Goal: Task Accomplishment & Management: Complete application form

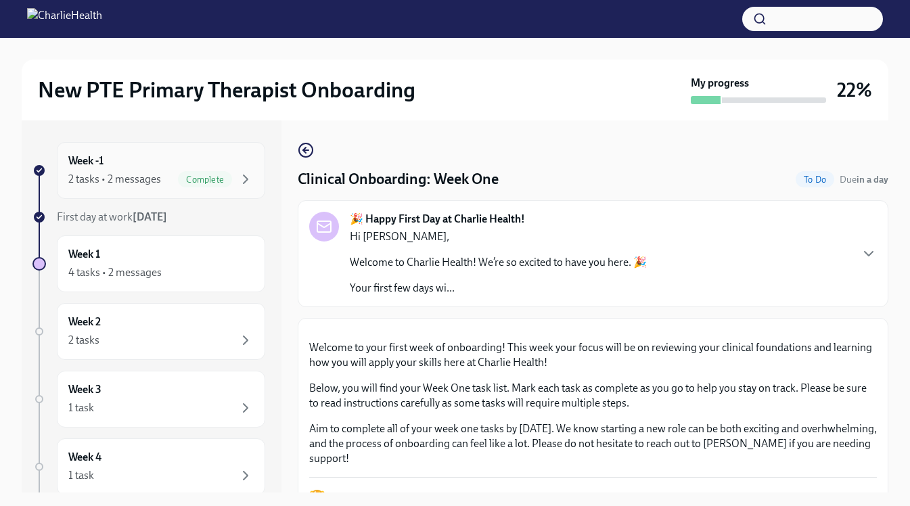
click at [149, 185] on div "2 tasks • 2 messages" at bounding box center [114, 179] width 93 height 15
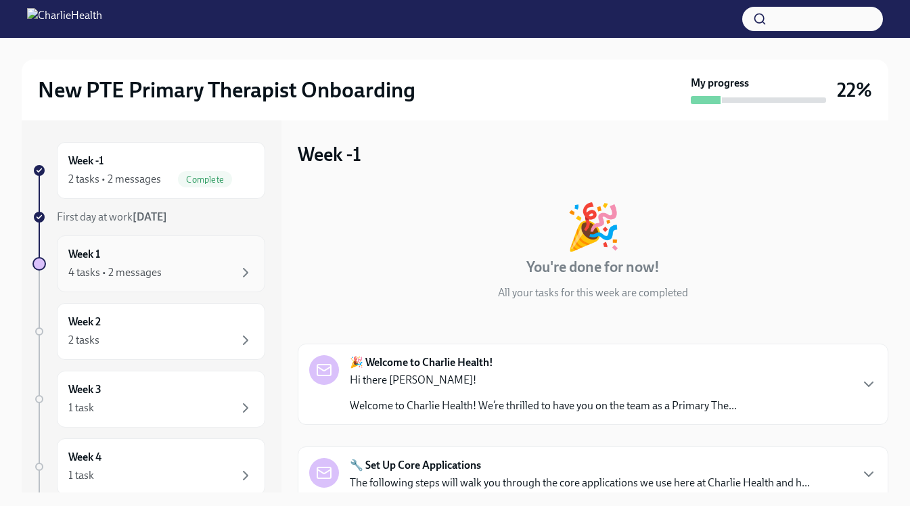
click at [204, 256] on div "Week 1 4 tasks • 2 messages" at bounding box center [160, 264] width 185 height 34
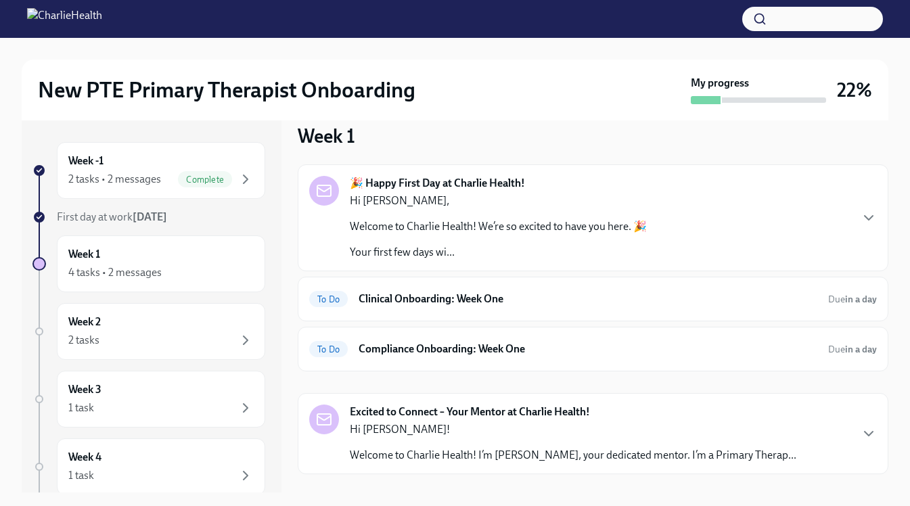
scroll to position [24, 0]
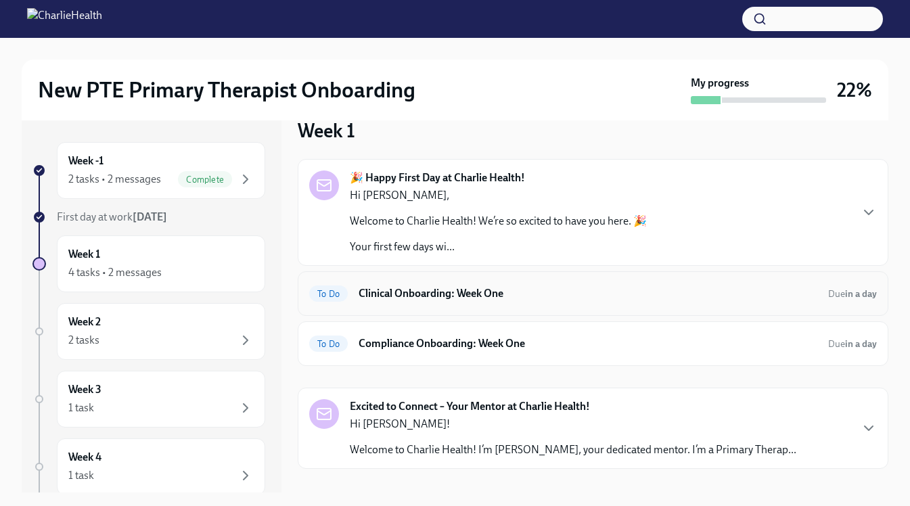
click at [513, 285] on div "To Do Clinical Onboarding: Week One Due in a day" at bounding box center [592, 294] width 567 height 22
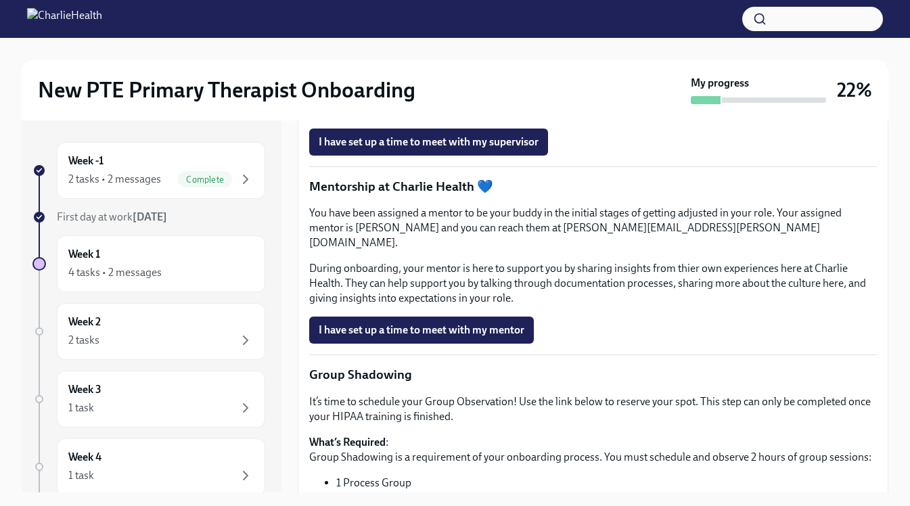
scroll to position [1188, 0]
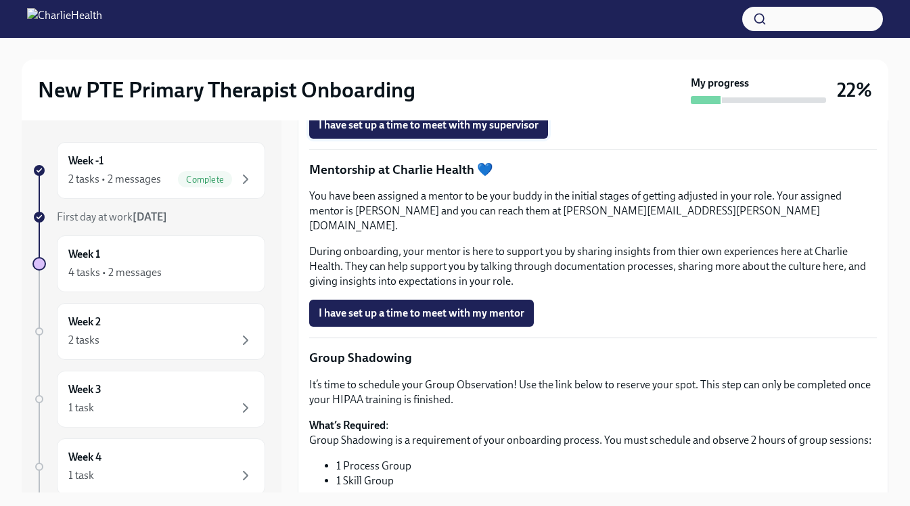
click at [529, 132] on span "I have set up a time to meet with my supervisor" at bounding box center [429, 125] width 220 height 14
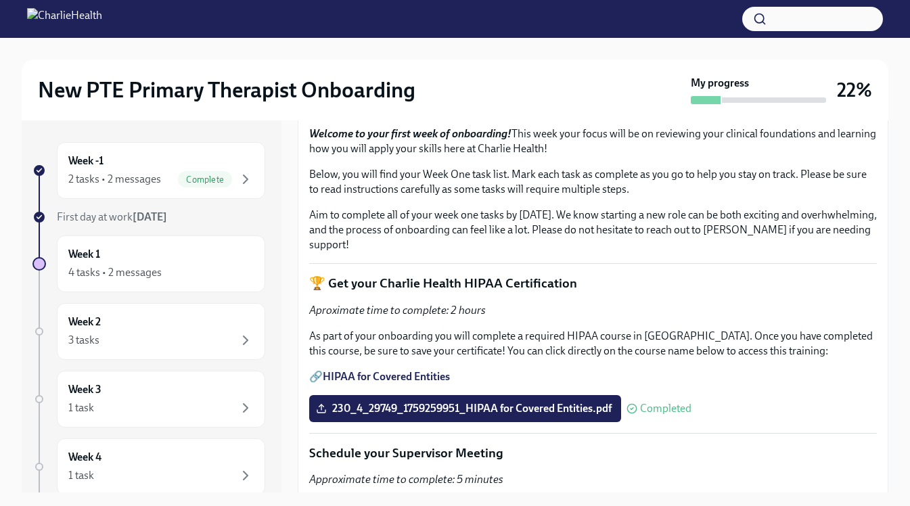
scroll to position [256, 0]
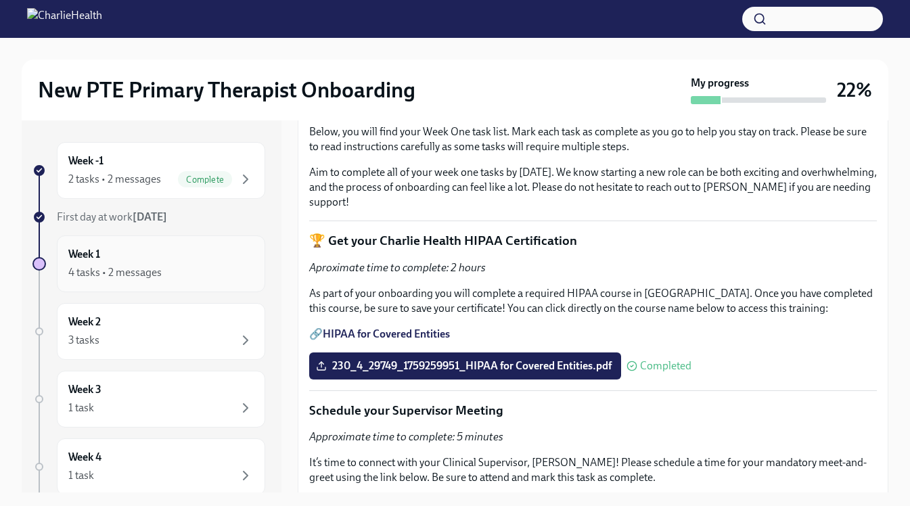
click at [210, 253] on div "Week 1 4 tasks • 2 messages" at bounding box center [160, 264] width 185 height 34
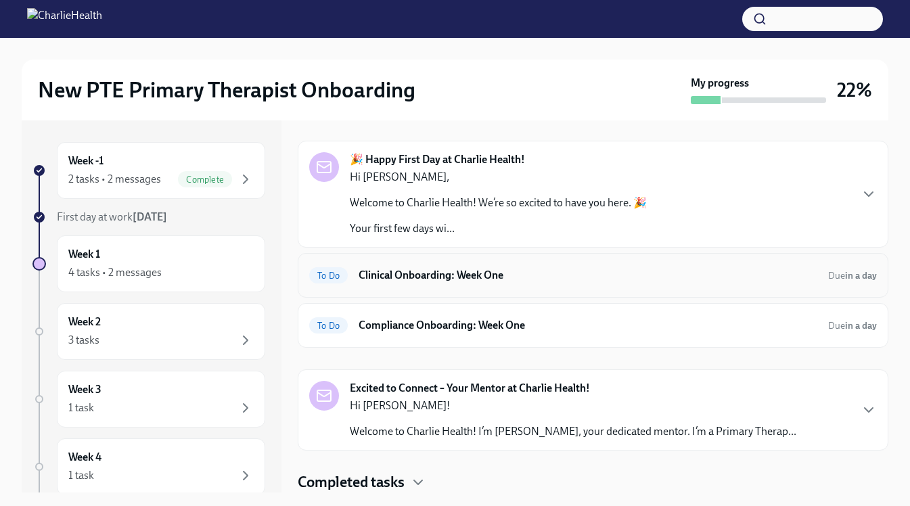
scroll to position [42, 0]
click at [398, 273] on h6 "Clinical Onboarding: Week One" at bounding box center [587, 275] width 459 height 15
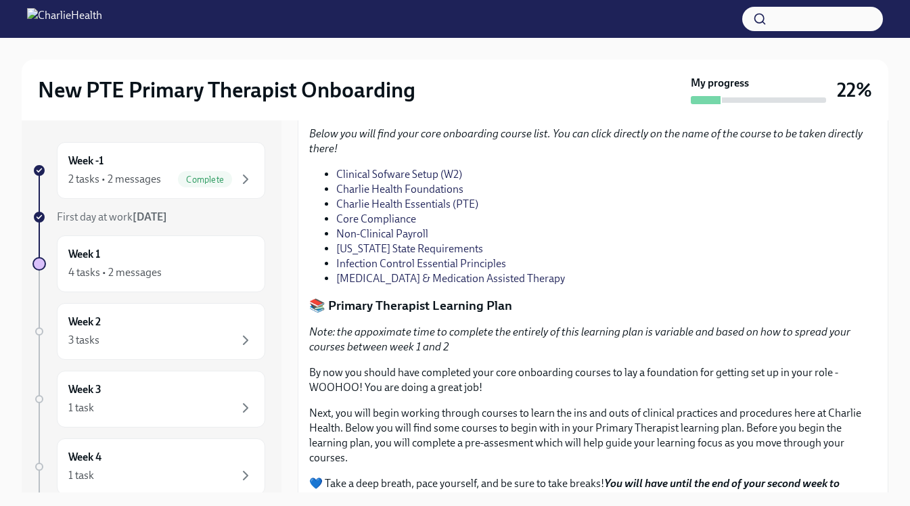
scroll to position [1056, 0]
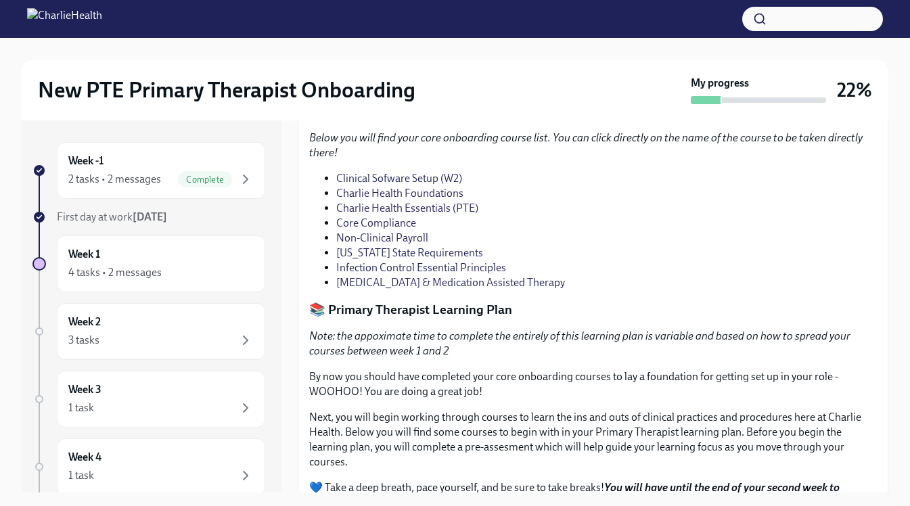
click at [448, 25] on p "If you get stuck at any point or need help, reach out to [PERSON_NAME]" at bounding box center [592, 17] width 567 height 15
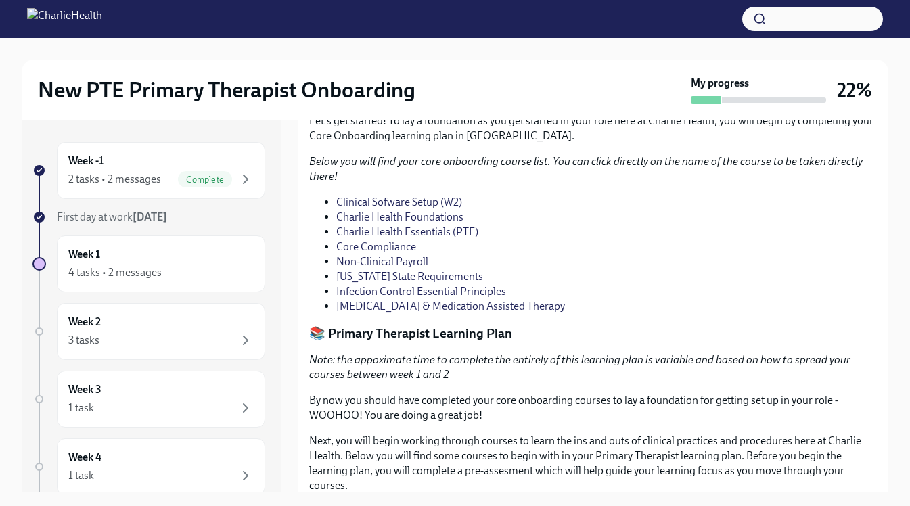
scroll to position [1021, 0]
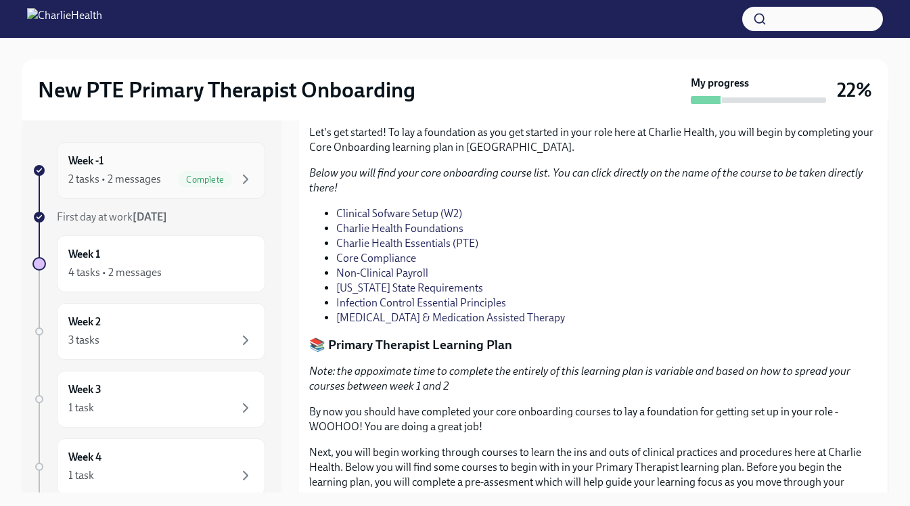
click at [242, 168] on div "Week -1 2 tasks • 2 messages Complete" at bounding box center [160, 171] width 185 height 34
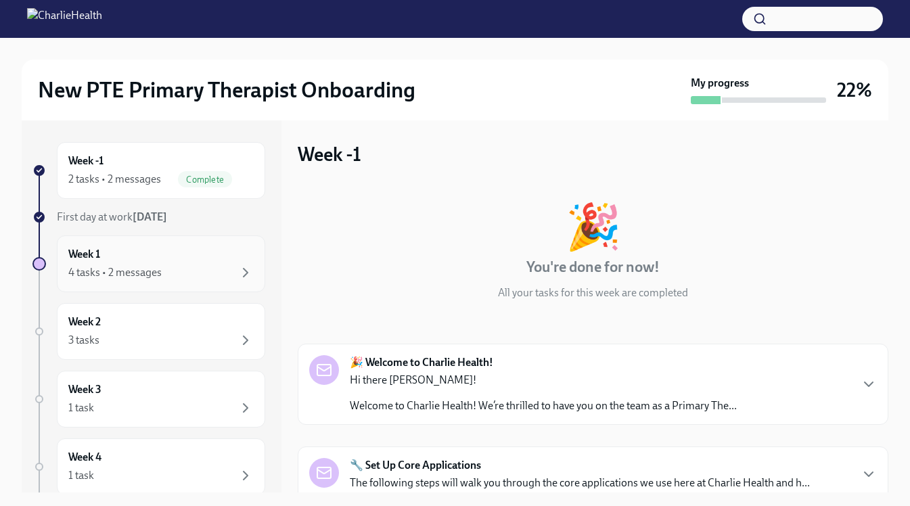
click at [225, 241] on div "Week 1 4 tasks • 2 messages" at bounding box center [161, 263] width 208 height 57
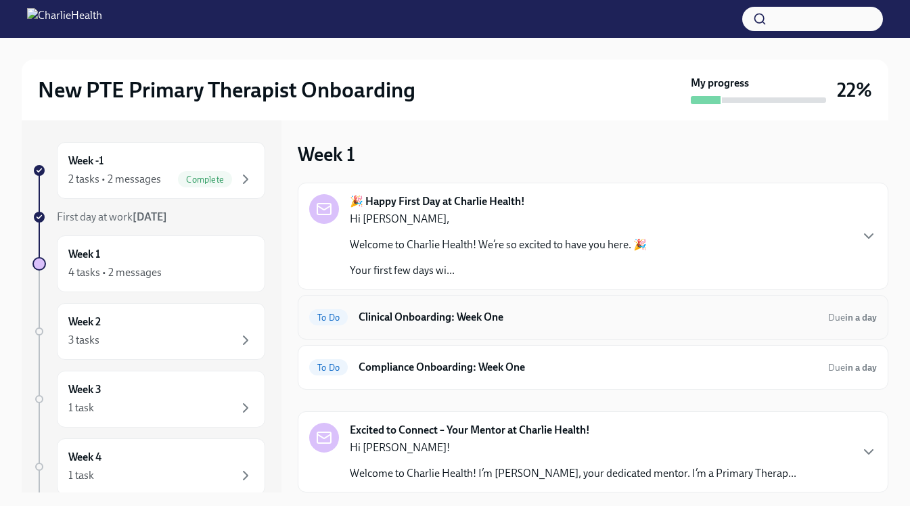
scroll to position [42, 0]
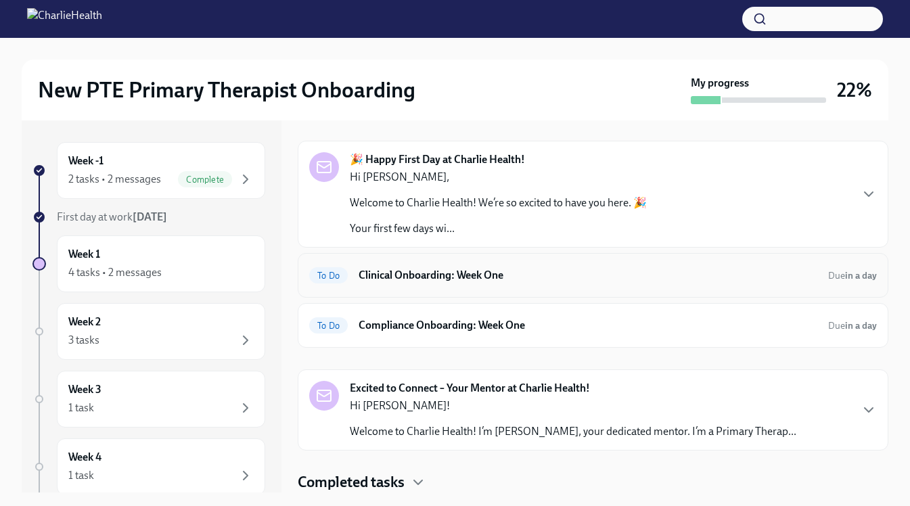
click at [495, 270] on h6 "Clinical Onboarding: Week One" at bounding box center [587, 275] width 459 height 15
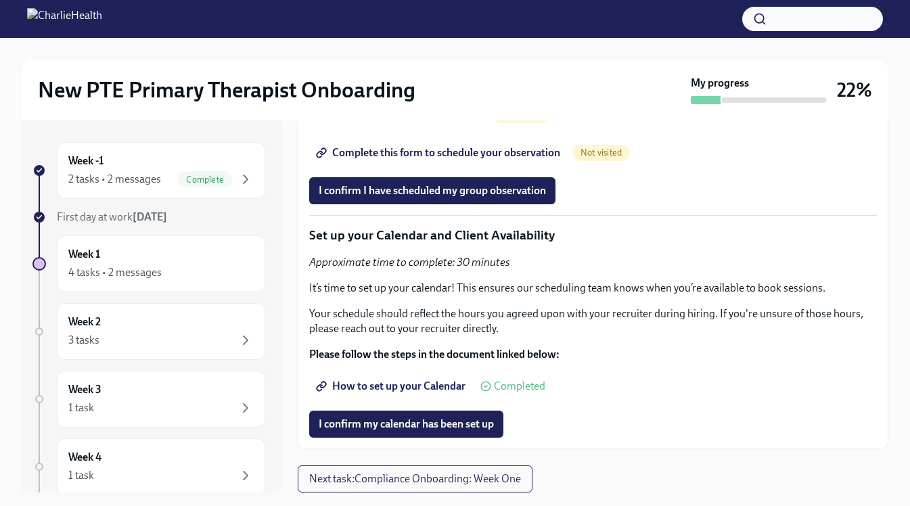
scroll to position [2745, 0]
click at [446, 430] on span "I confirm my calendar has been set up" at bounding box center [406, 424] width 175 height 14
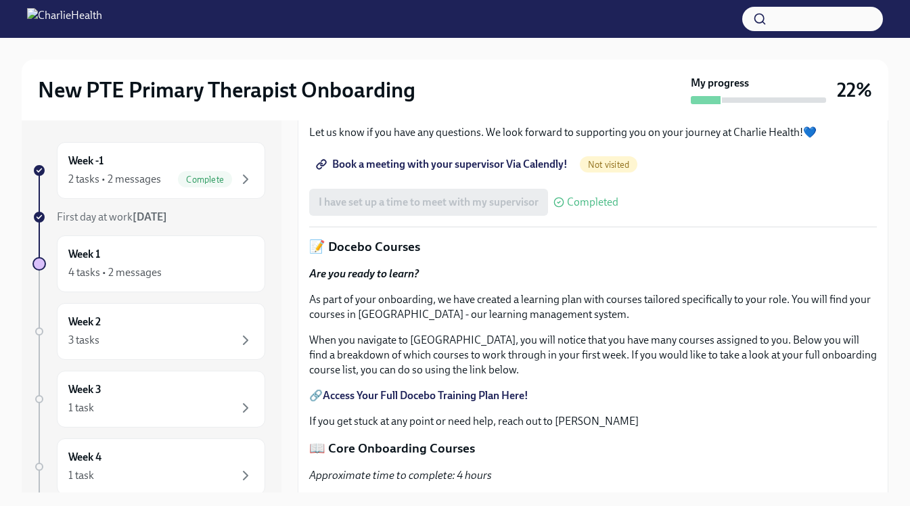
scroll to position [640, 0]
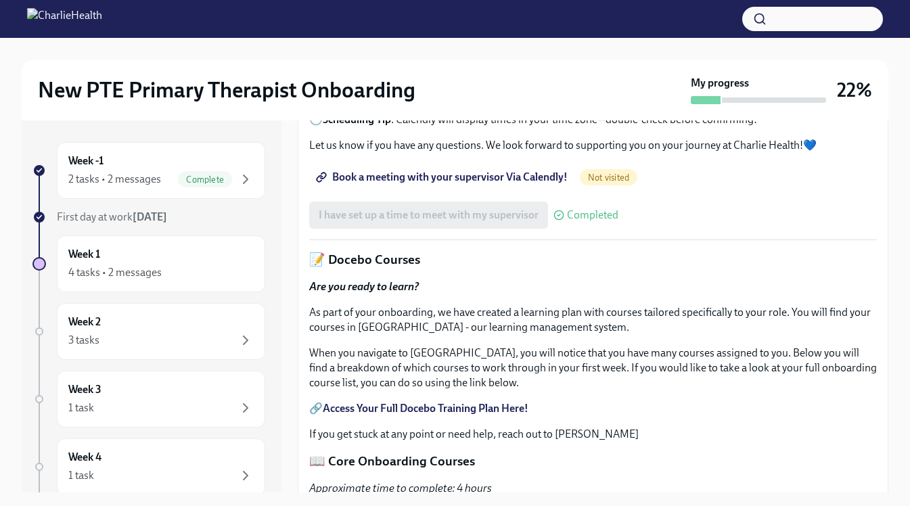
click at [559, 184] on span "Book a meeting with your supervisor Via Calendly!" at bounding box center [443, 177] width 249 height 14
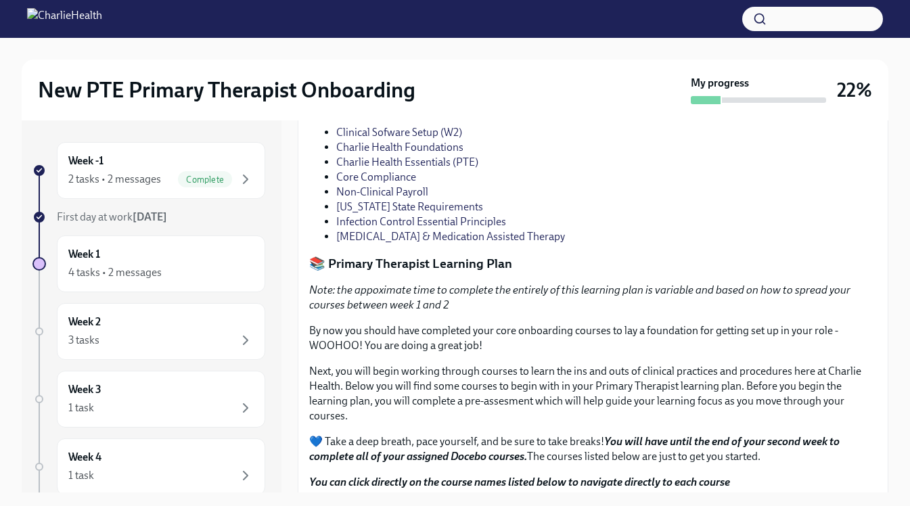
scroll to position [1164, 0]
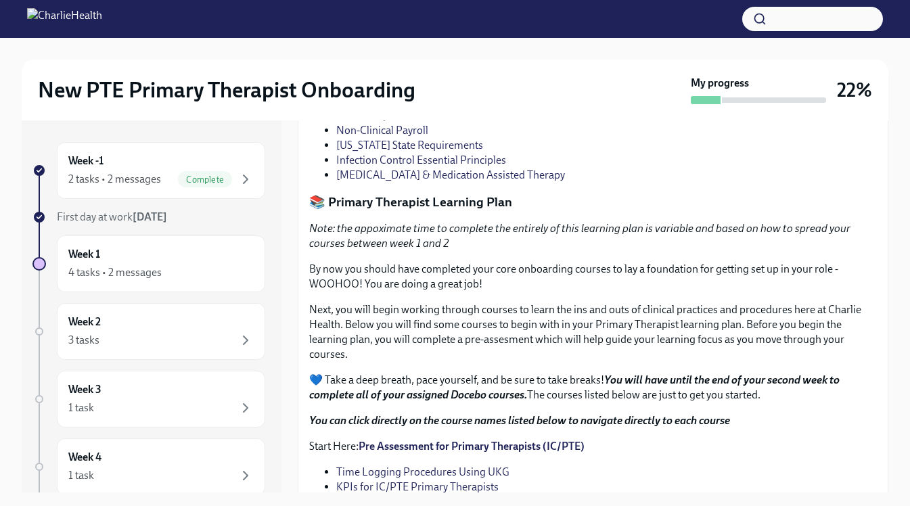
click at [396, 181] on link "[MEDICAL_DATA] & Medication Assisted Therapy" at bounding box center [450, 174] width 229 height 13
click at [382, 77] on link "Clinical Sofware Setup (W2)" at bounding box center [399, 70] width 126 height 13
